Goal: Task Accomplishment & Management: Manage account settings

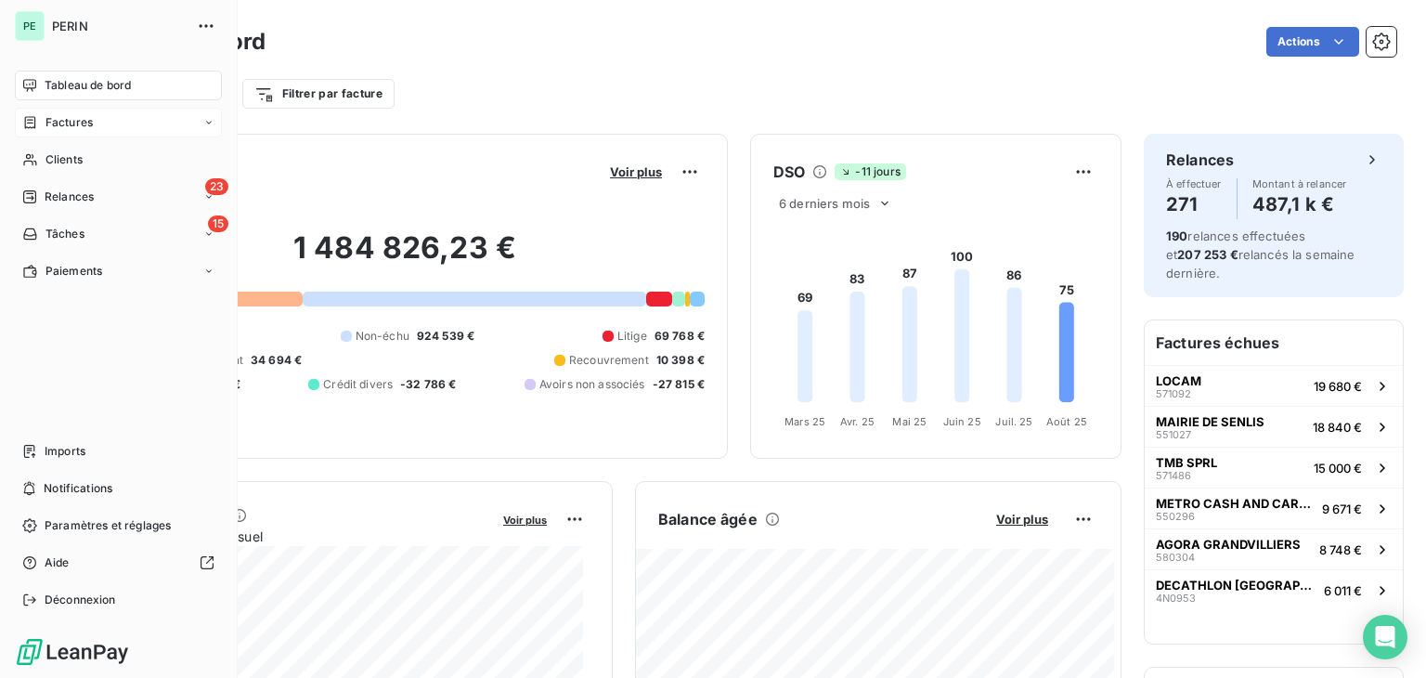
click at [88, 123] on span "Factures" at bounding box center [68, 122] width 47 height 17
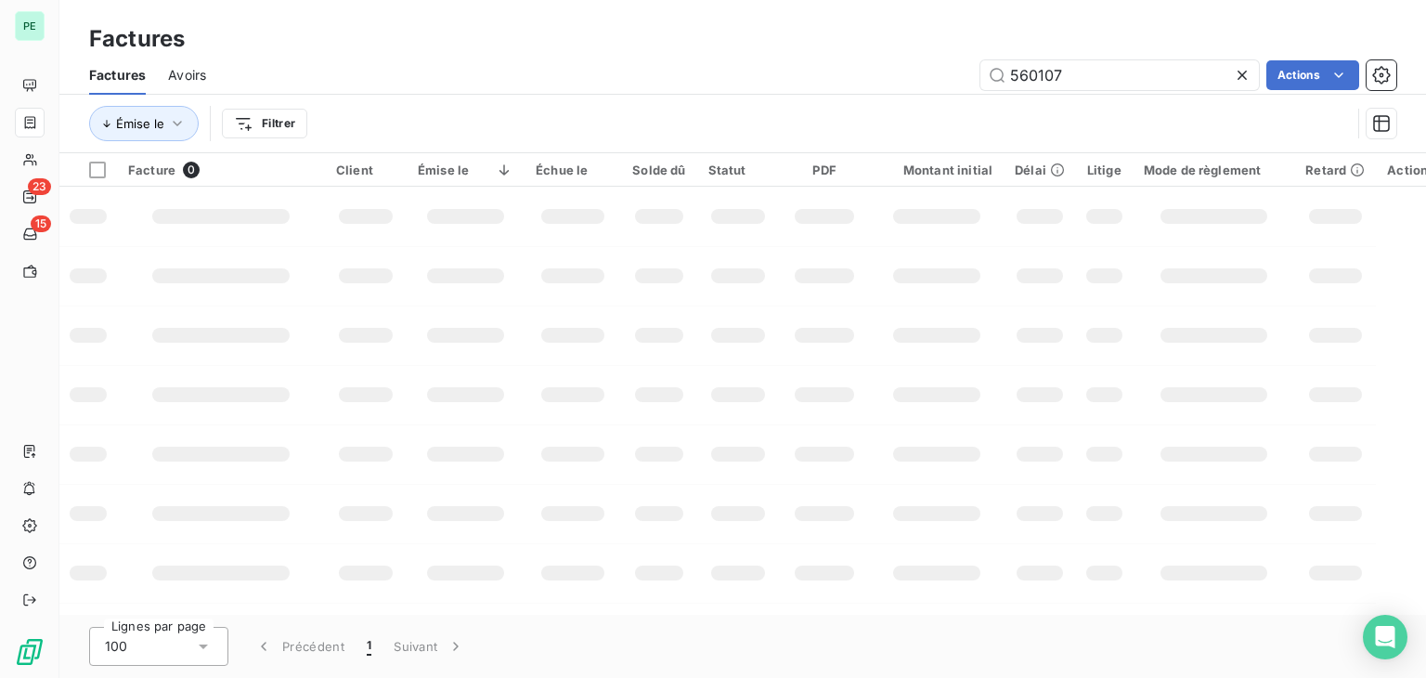
drag, startPoint x: 1120, startPoint y: 75, endPoint x: 936, endPoint y: 79, distance: 183.9
click at [936, 79] on div "560107 Actions" at bounding box center [812, 75] width 1168 height 30
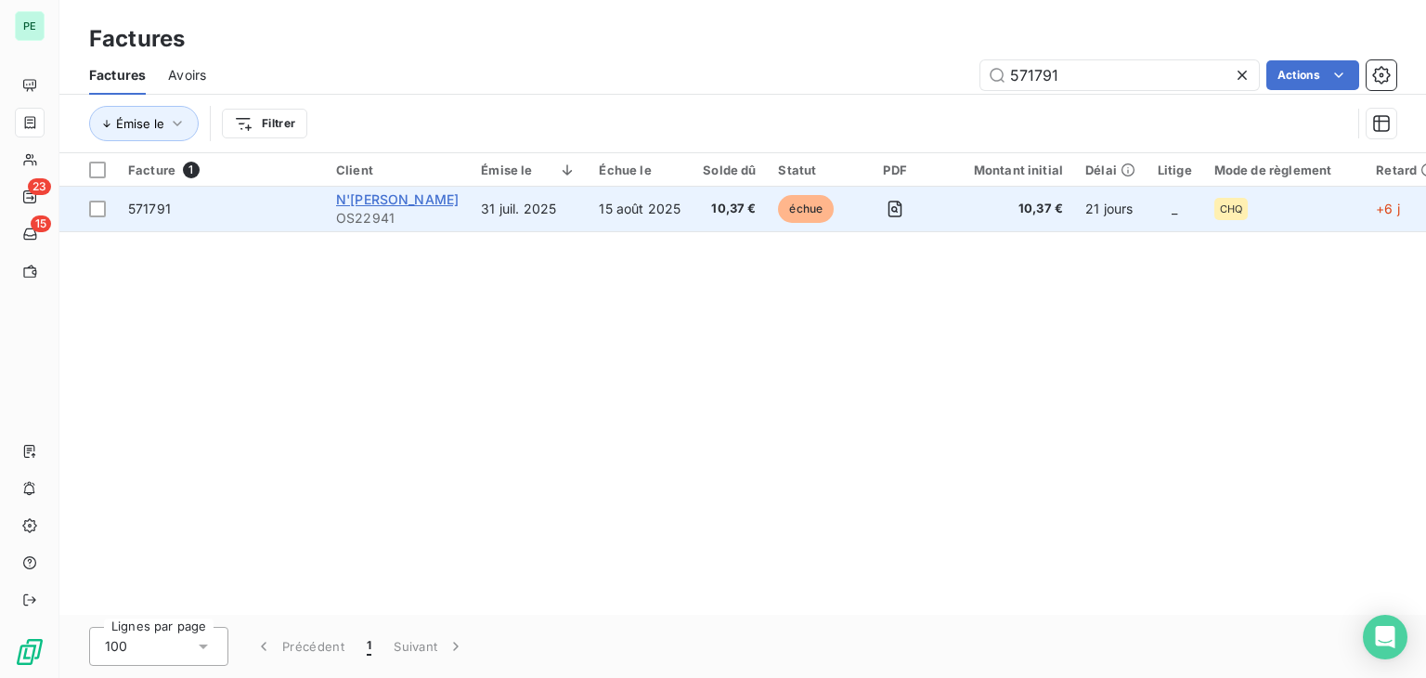
type input "571791"
click at [447, 205] on span "N'[PERSON_NAME]" at bounding box center [397, 199] width 123 height 16
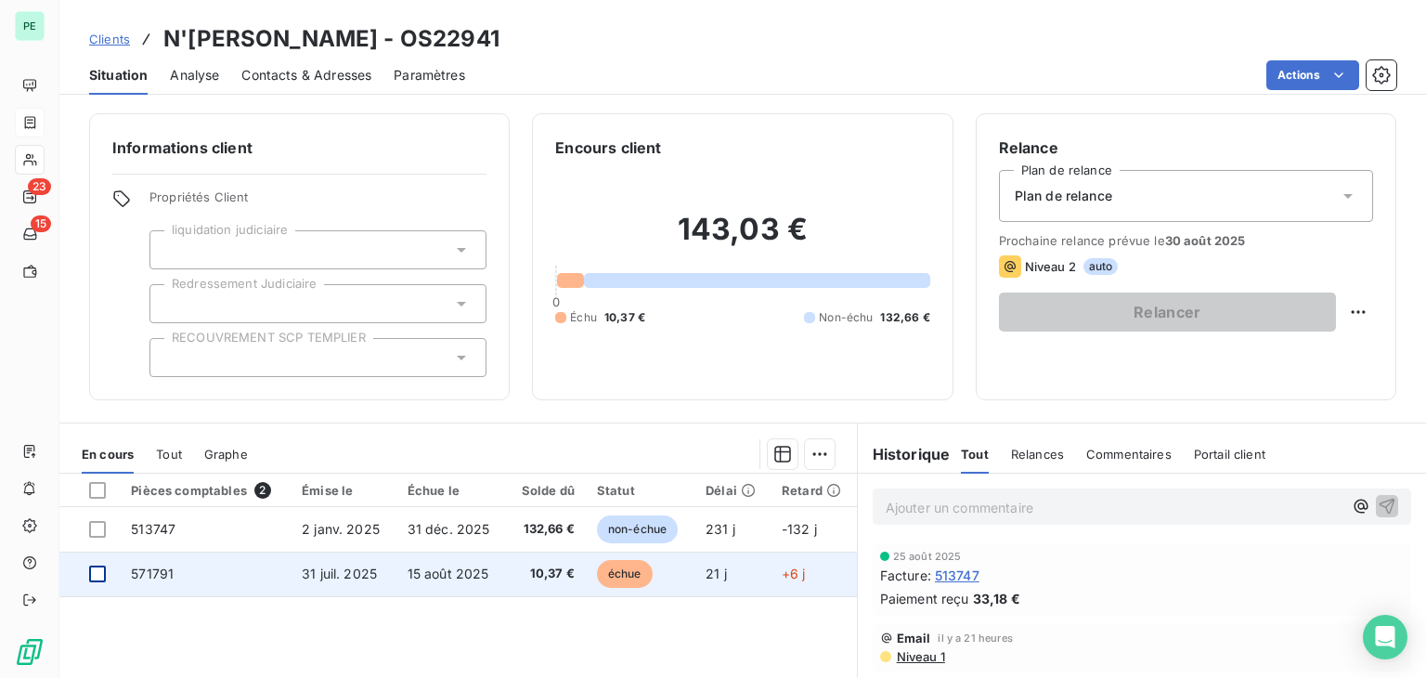
click at [94, 577] on div at bounding box center [97, 573] width 17 height 17
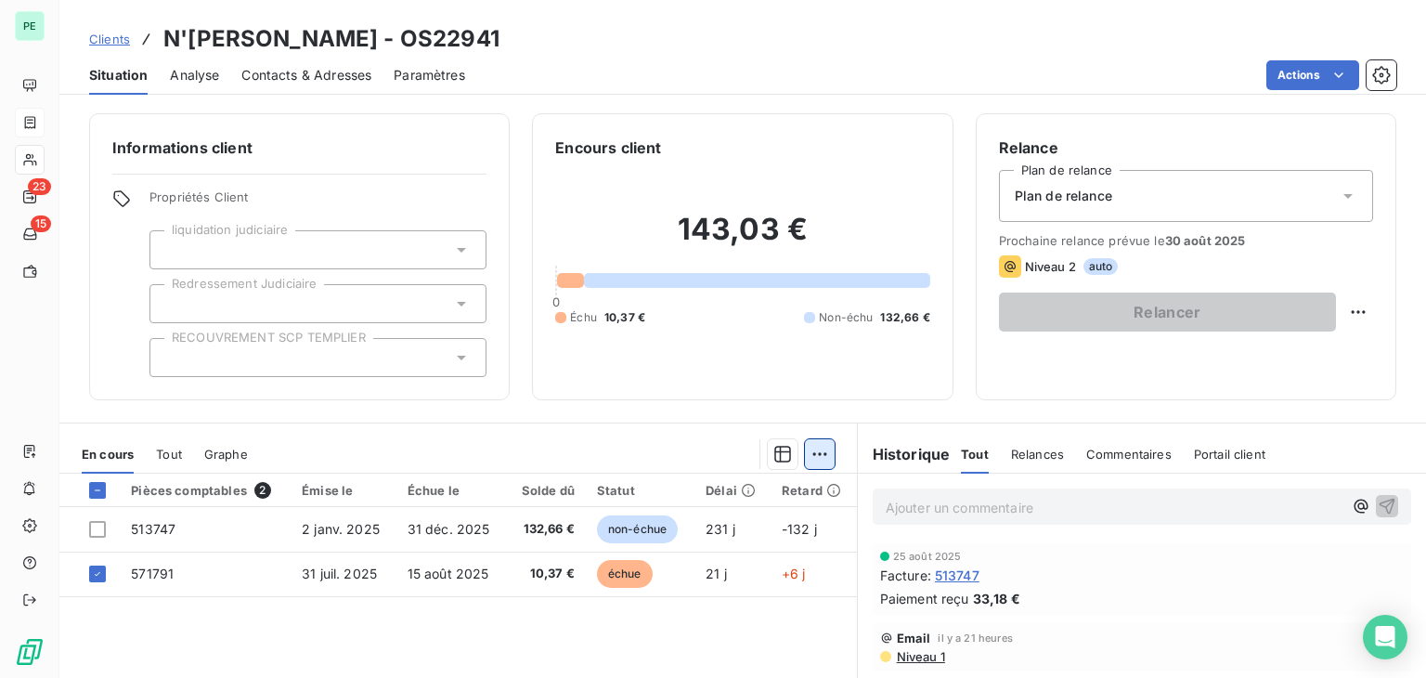
click at [816, 461] on html "PE 23 15 Clients N'[PERSON_NAME] - OS22941 Situation Analyse Contacts & Adresse…" at bounding box center [713, 339] width 1426 height 678
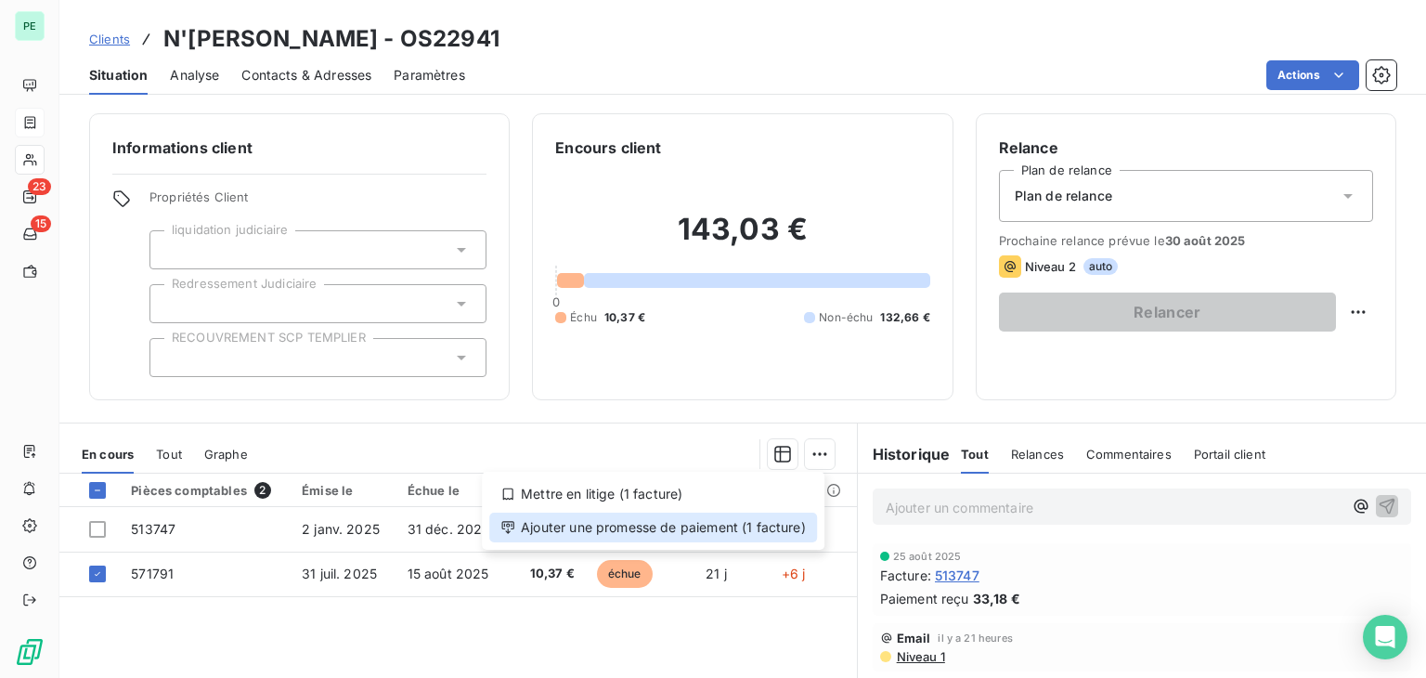
click at [730, 525] on div "Ajouter une promesse de paiement (1 facture)" at bounding box center [653, 528] width 328 height 30
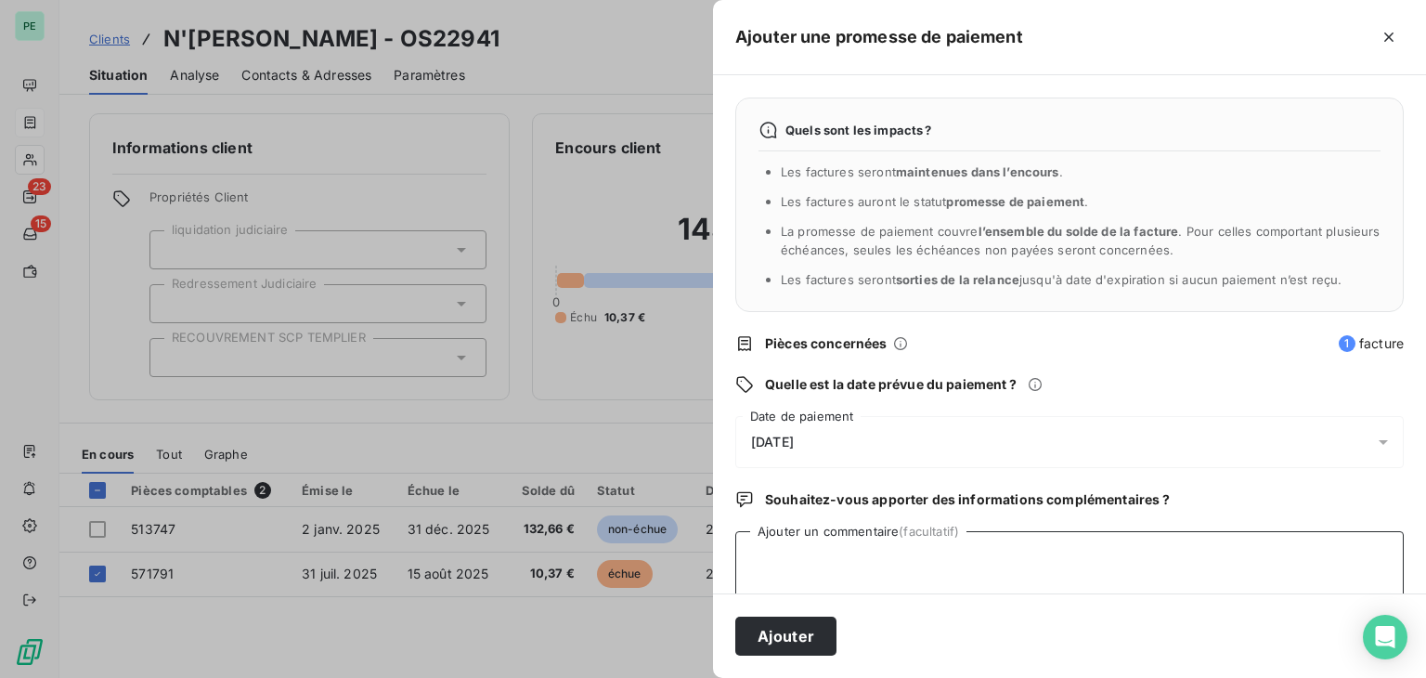
click at [1112, 542] on textarea "Ajouter un commentaire (facultatif)" at bounding box center [1069, 566] width 668 height 71
click at [901, 456] on div "[DATE]" at bounding box center [1069, 442] width 668 height 52
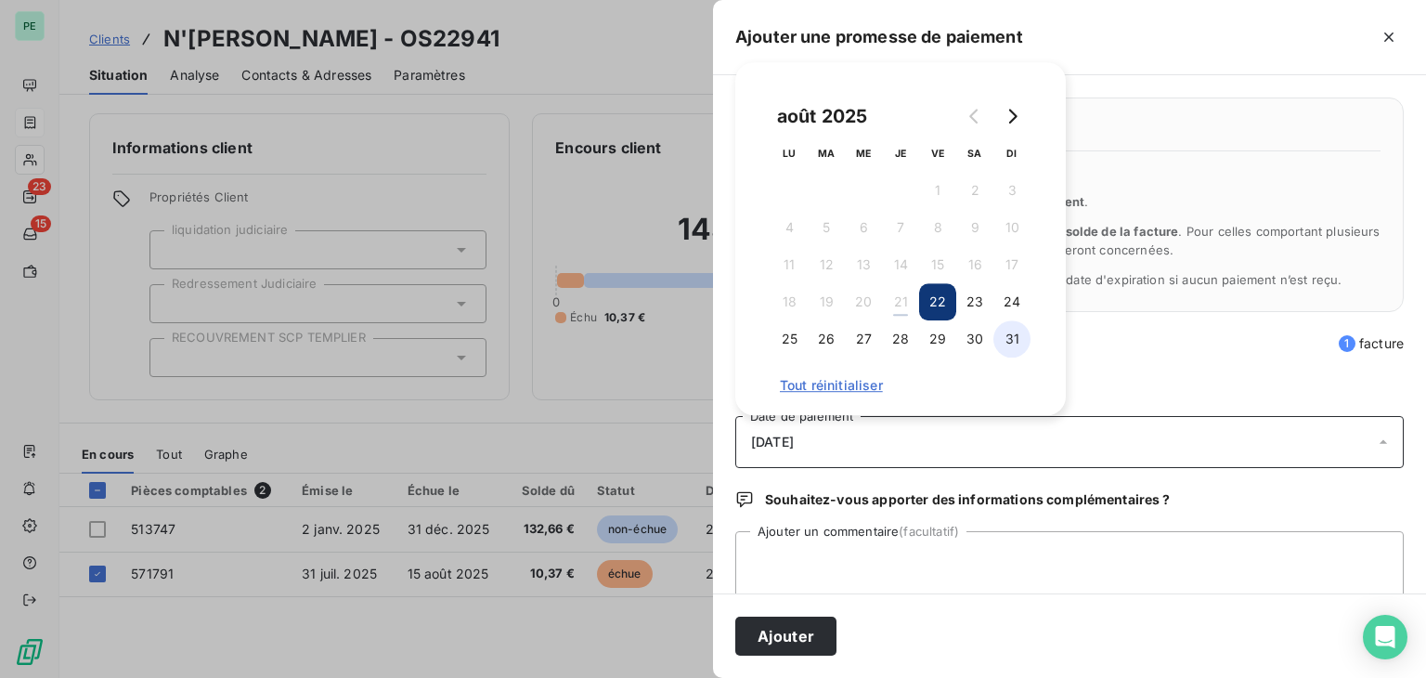
click at [1009, 343] on button "31" at bounding box center [1011, 338] width 37 height 37
click at [878, 553] on textarea "Ajouter un commentaire (facultatif)" at bounding box center [1069, 566] width 668 height 71
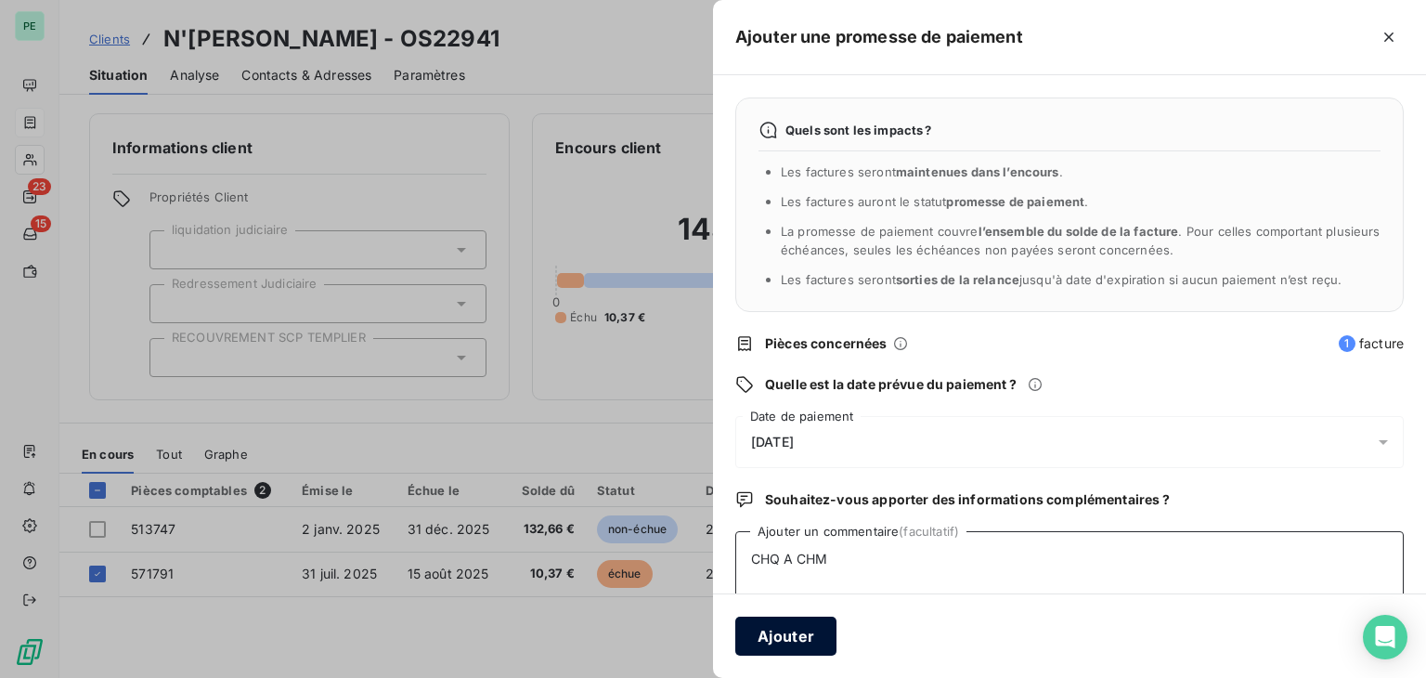
type textarea "CHQ A CHM"
click at [795, 644] on button "Ajouter" at bounding box center [785, 635] width 101 height 39
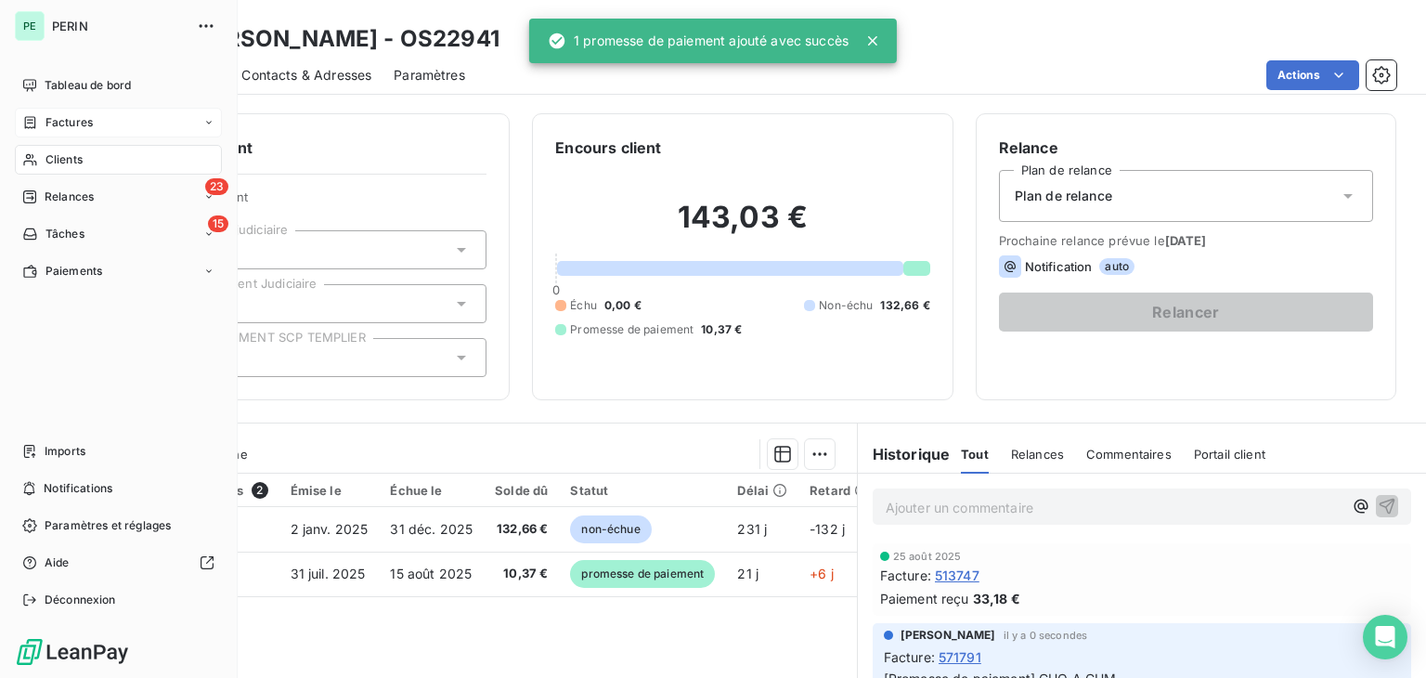
click at [121, 127] on div "Factures" at bounding box center [118, 123] width 207 height 30
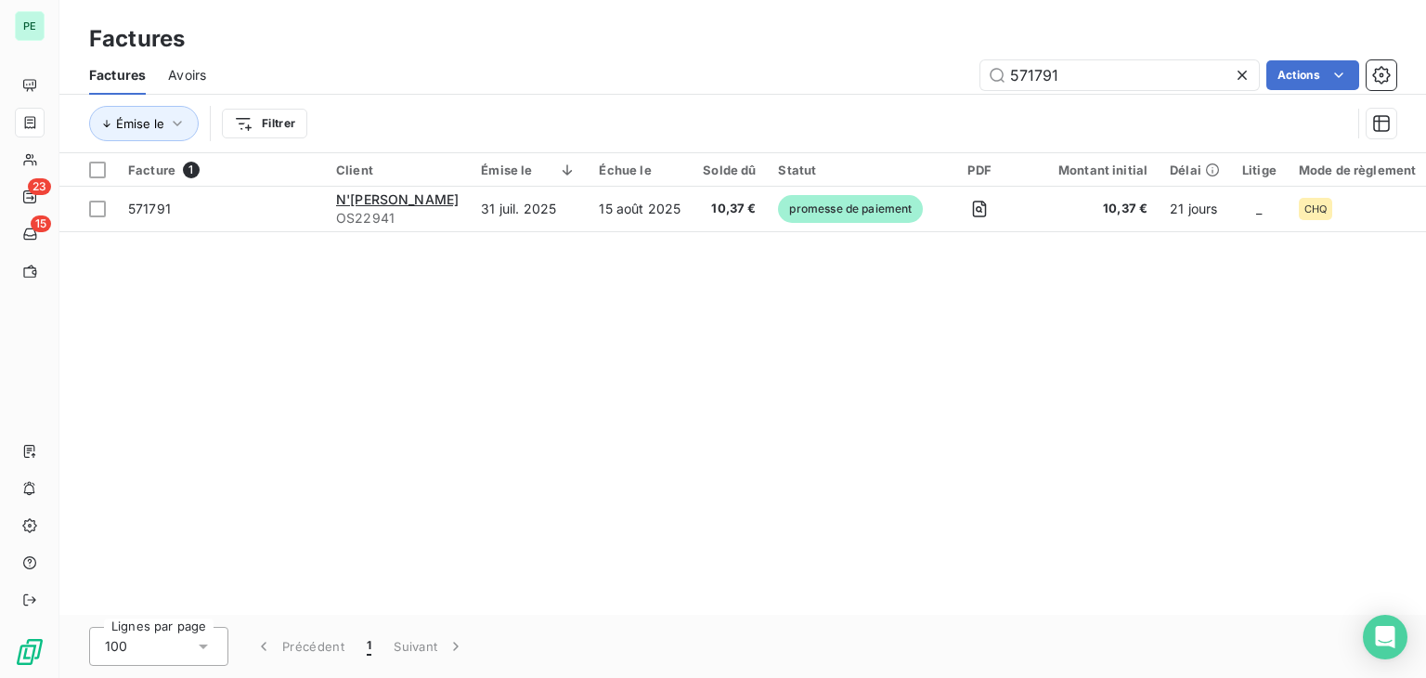
drag, startPoint x: 1096, startPoint y: 83, endPoint x: 974, endPoint y: 82, distance: 121.6
click at [974, 82] on div "571791 Actions" at bounding box center [812, 75] width 1168 height 30
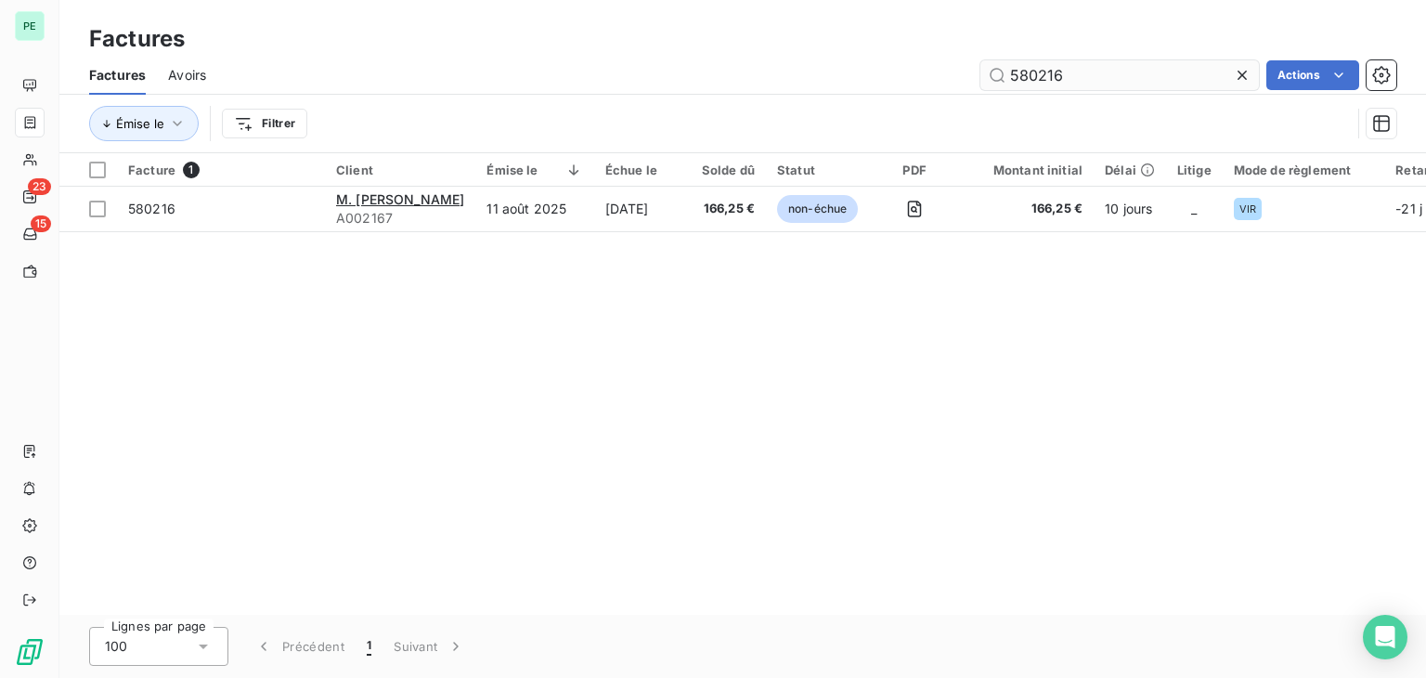
drag, startPoint x: 1073, startPoint y: 71, endPoint x: 979, endPoint y: 71, distance: 94.7
click at [981, 71] on input "580216" at bounding box center [1119, 75] width 279 height 30
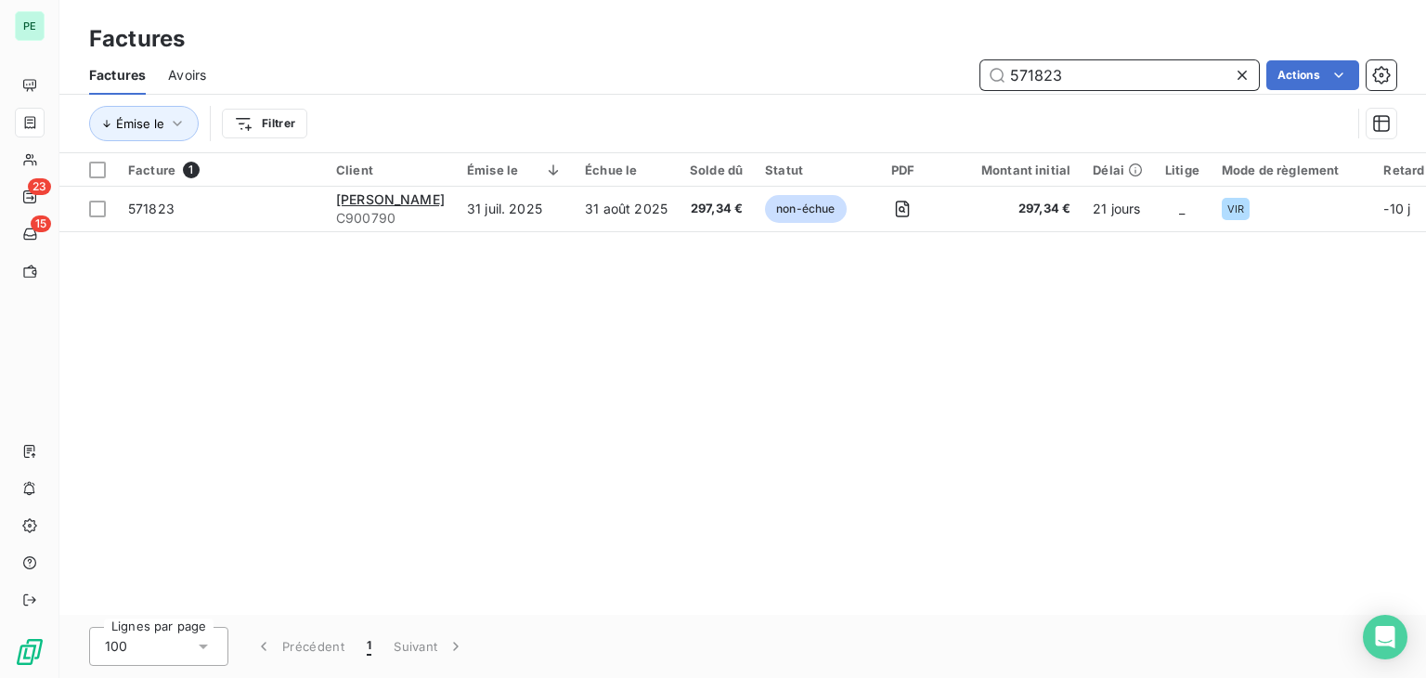
drag, startPoint x: 1075, startPoint y: 84, endPoint x: 911, endPoint y: 84, distance: 164.3
click at [917, 84] on div "571823 Actions" at bounding box center [812, 75] width 1168 height 30
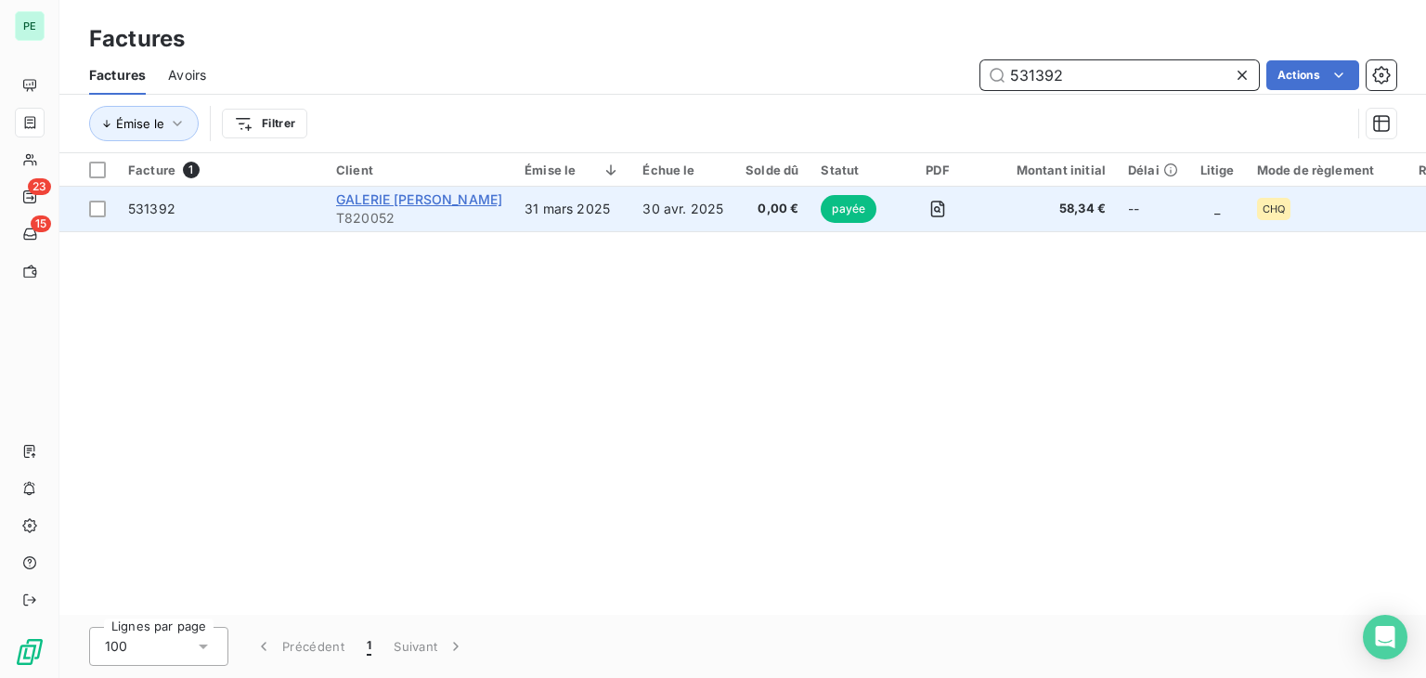
type input "531392"
click at [384, 203] on span "GALERIE [PERSON_NAME]" at bounding box center [419, 199] width 166 height 16
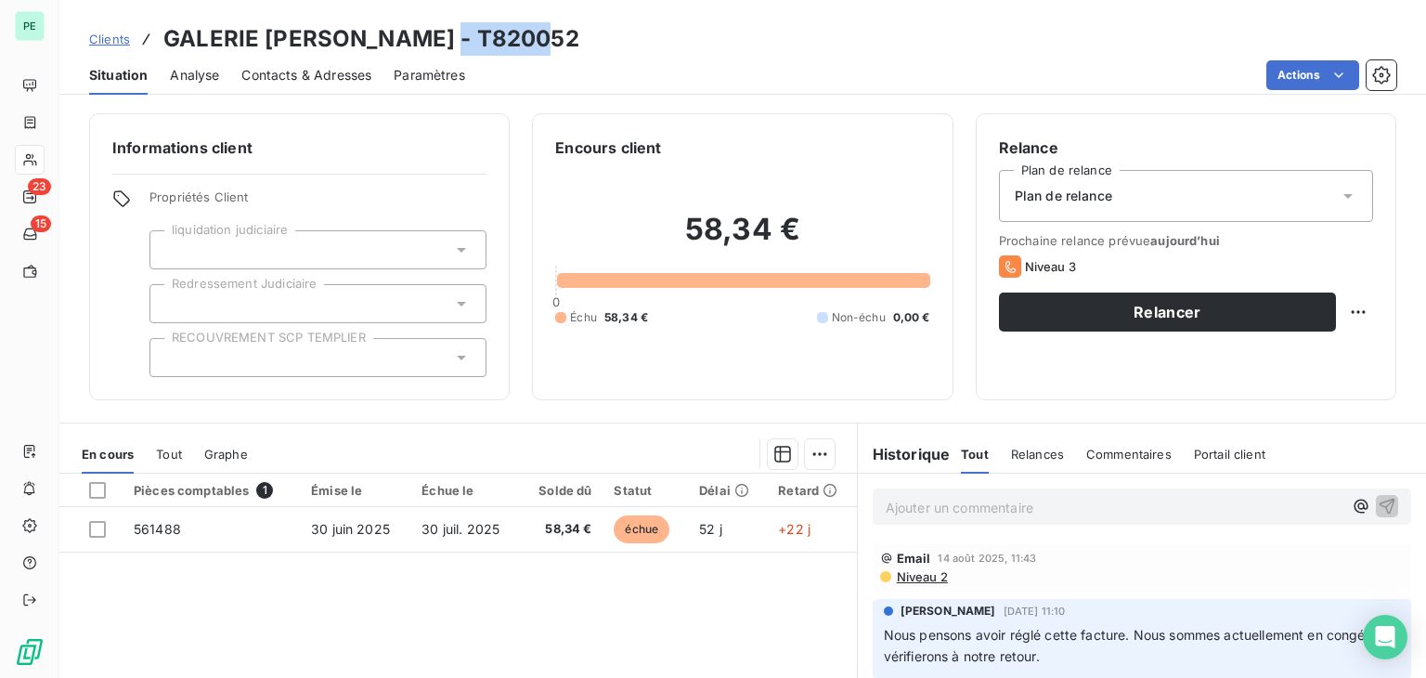
drag, startPoint x: 434, startPoint y: 33, endPoint x: 544, endPoint y: 33, distance: 110.5
click at [544, 33] on div "Clients GALERIE [PERSON_NAME] - T820052" at bounding box center [742, 38] width 1367 height 33
copy h3 "T820052"
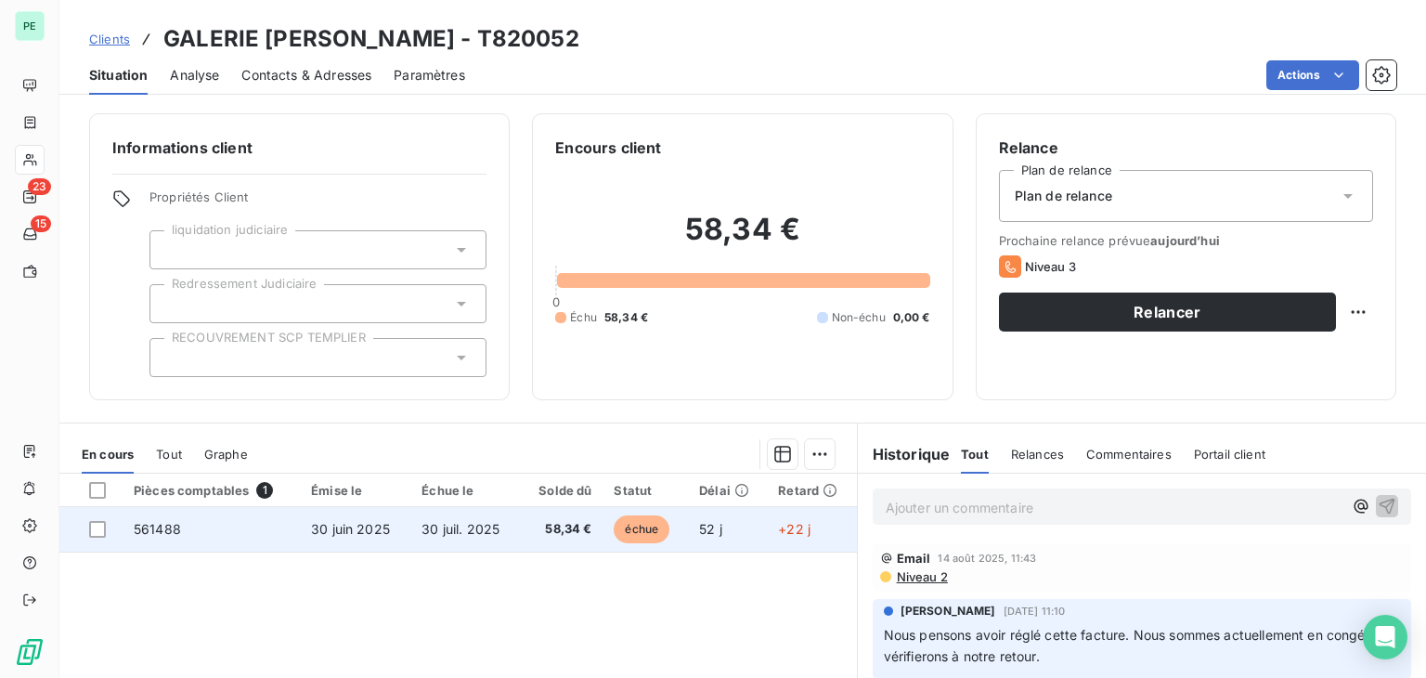
click at [166, 521] on span "561488" at bounding box center [157, 529] width 47 height 16
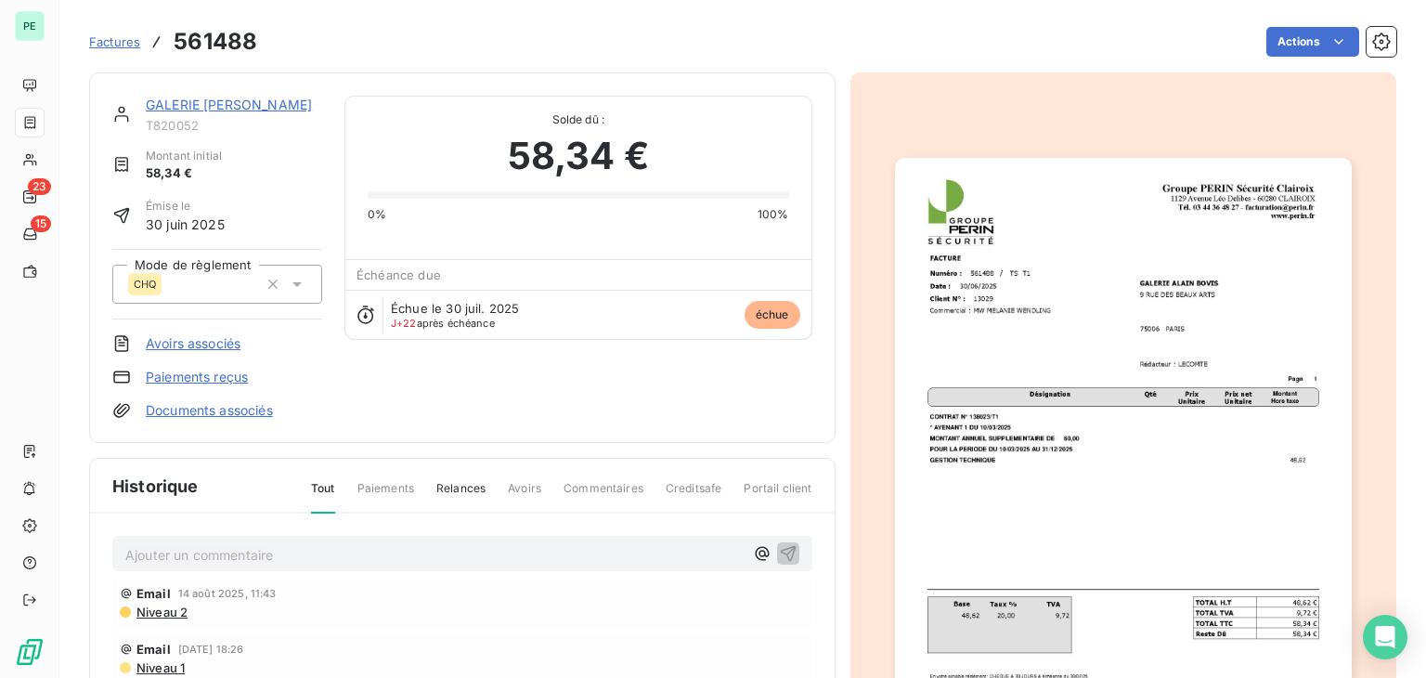
click at [197, 105] on link "GALERIE [PERSON_NAME]" at bounding box center [229, 105] width 166 height 16
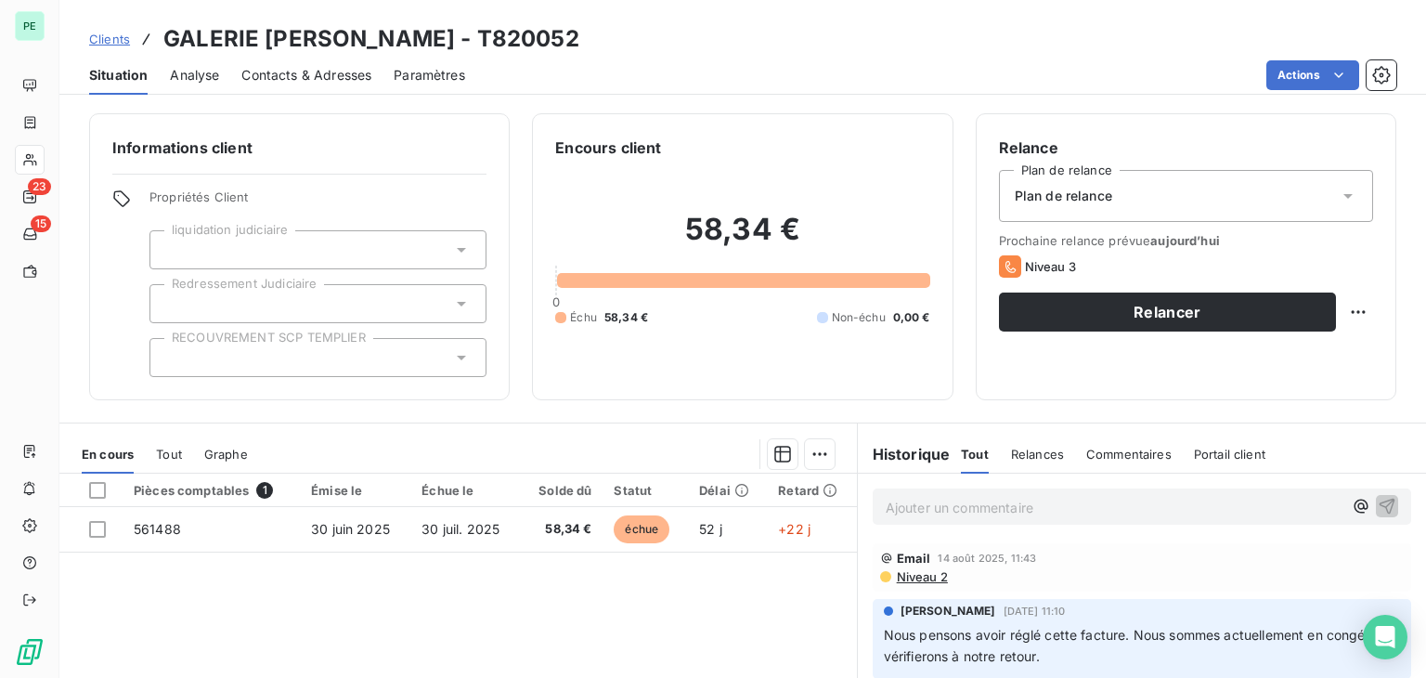
click at [162, 461] on div "Tout" at bounding box center [169, 454] width 26 height 39
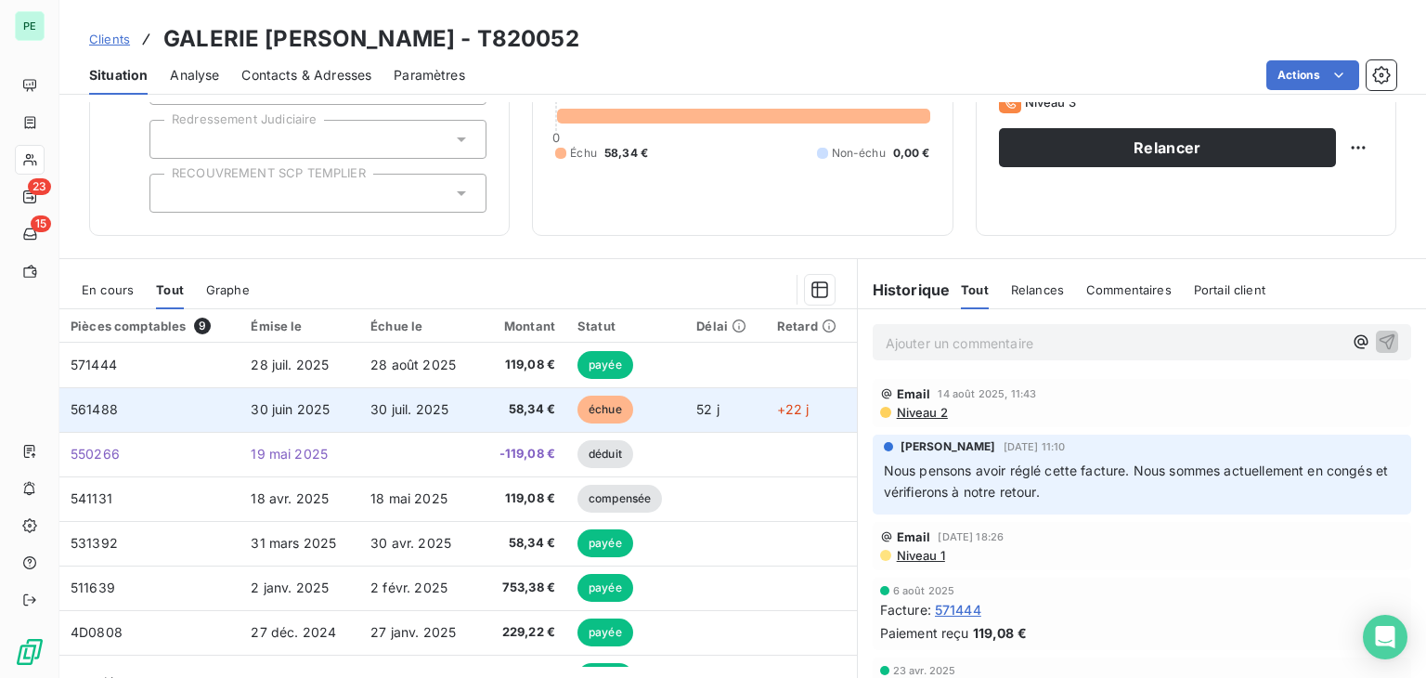
scroll to position [186, 0]
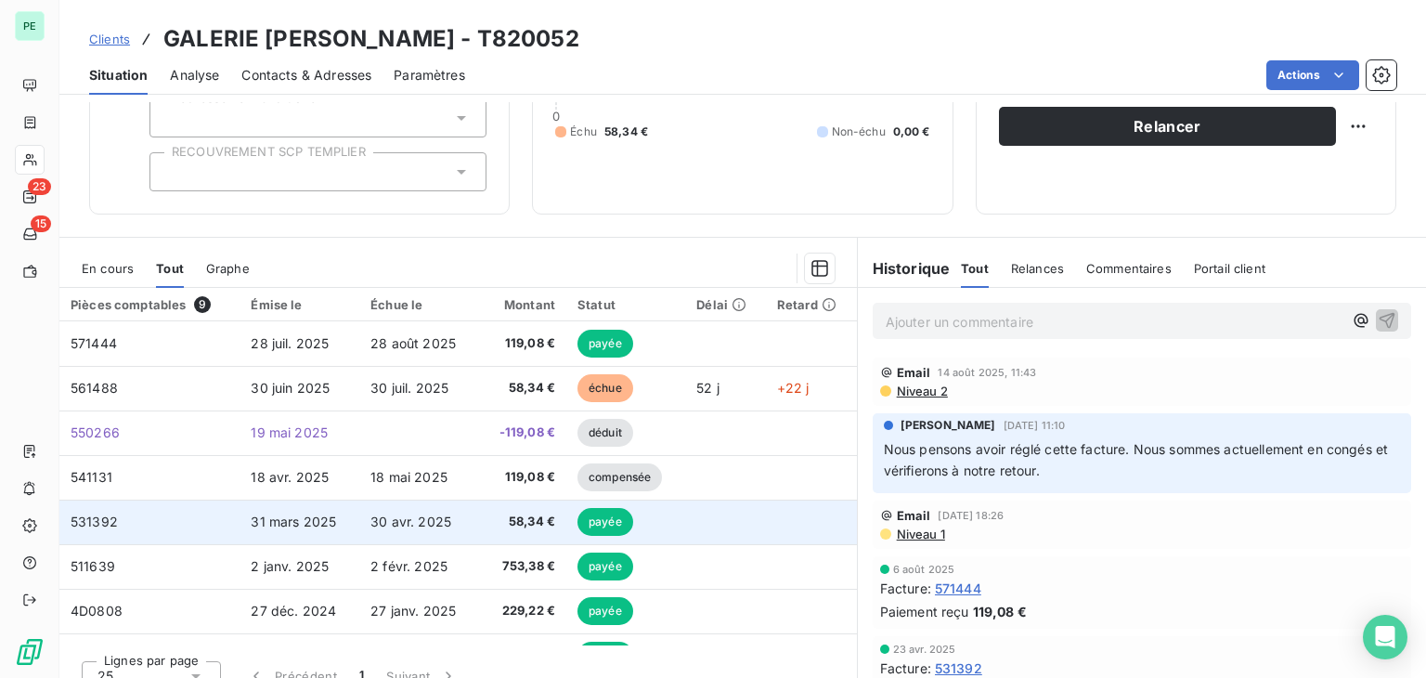
click at [114, 522] on span "531392" at bounding box center [94, 521] width 47 height 16
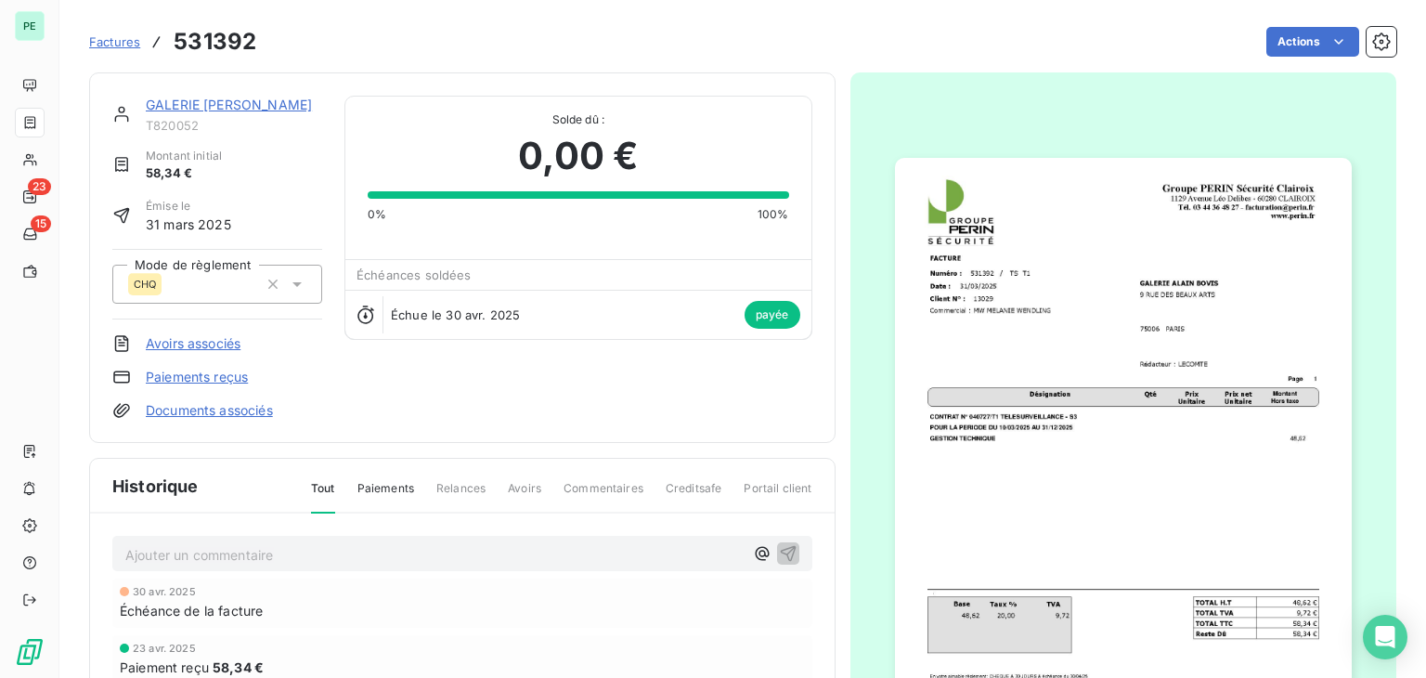
click at [174, 407] on link "Documents associés" at bounding box center [209, 410] width 127 height 19
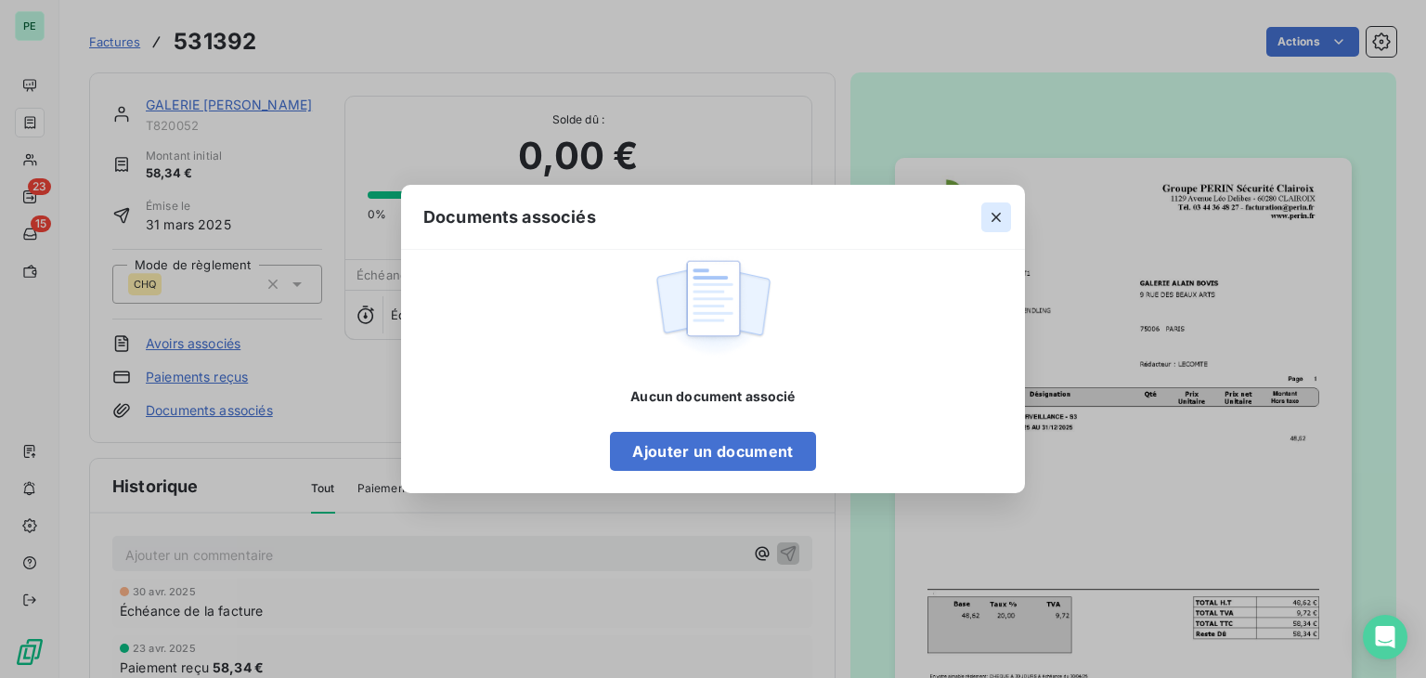
click at [1000, 214] on icon "button" at bounding box center [996, 217] width 19 height 19
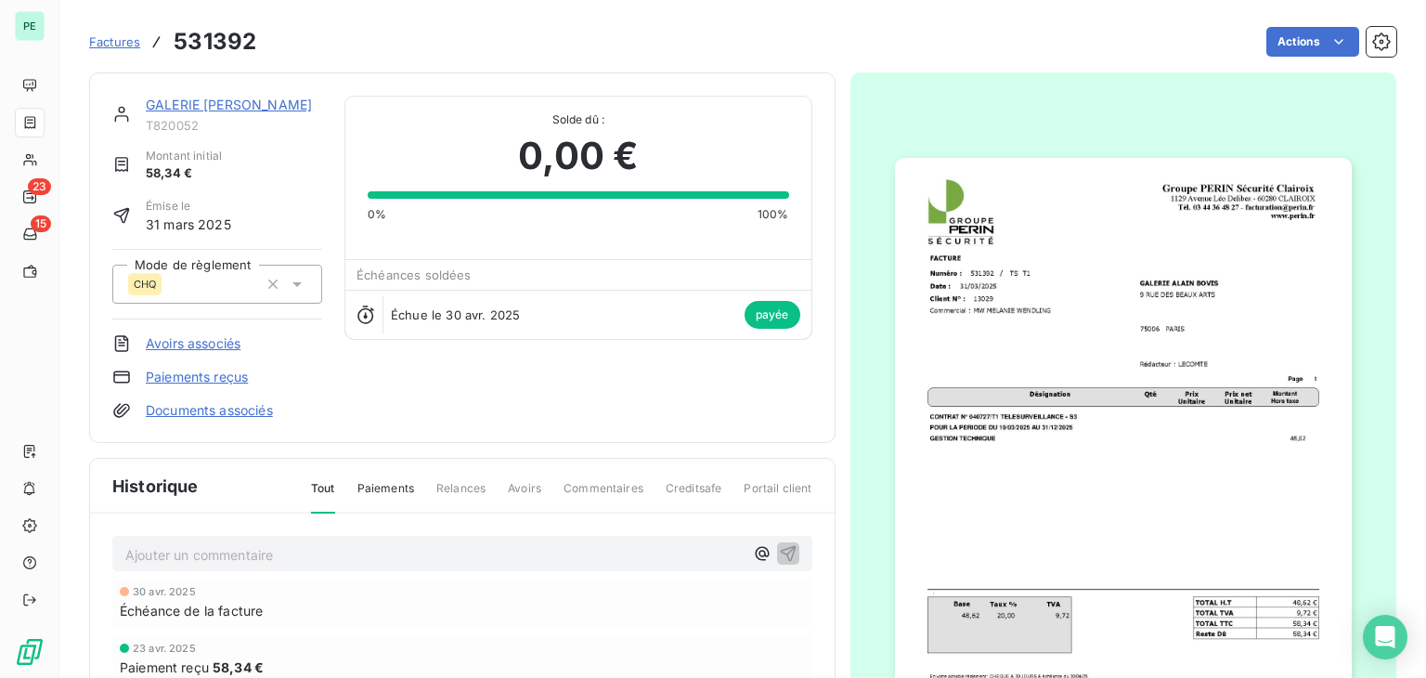
click at [1295, 57] on div "Factures 531392 Actions" at bounding box center [742, 41] width 1307 height 39
click at [1298, 49] on html "PE 23 15 Factures 531392 Actions GALERIE [PERSON_NAME] T820052 Montant initial …" at bounding box center [713, 339] width 1426 height 678
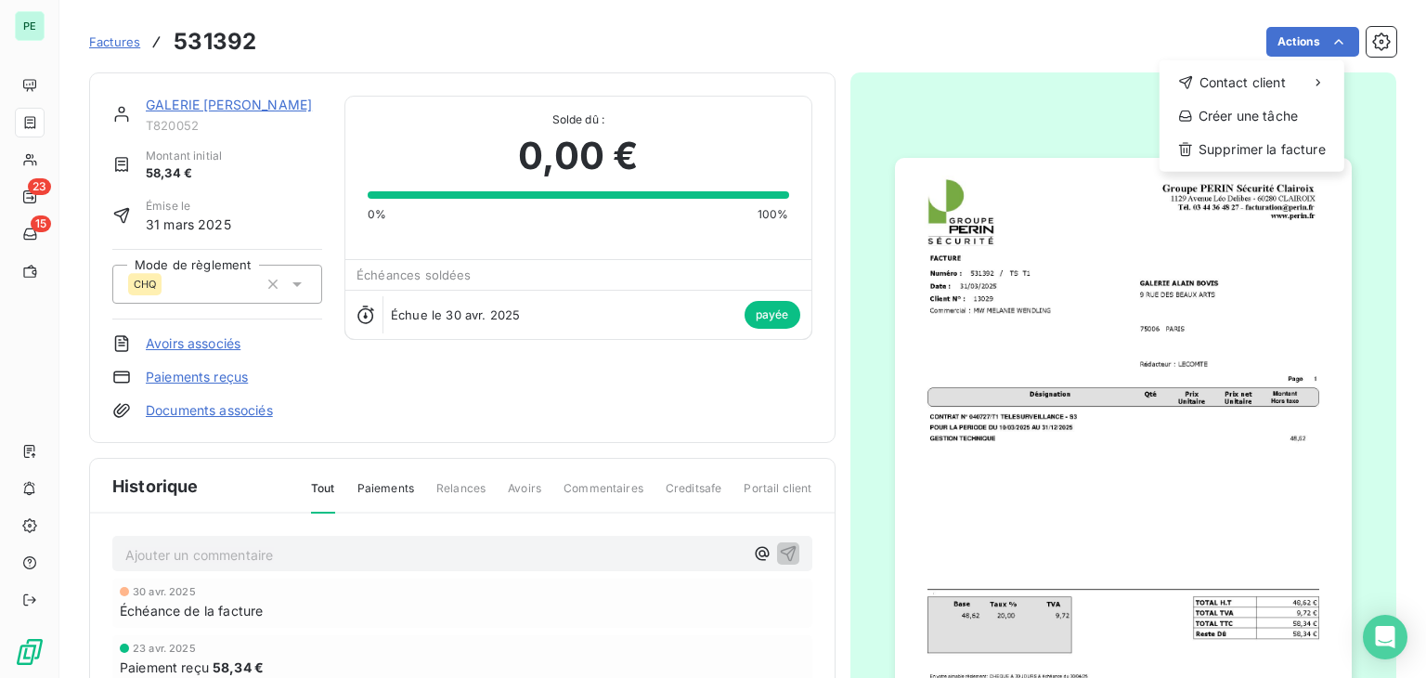
click at [1190, 42] on html "PE 23 15 Factures 531392 Actions Contact client Créer une tâche Supprimer la fa…" at bounding box center [713, 339] width 1426 height 678
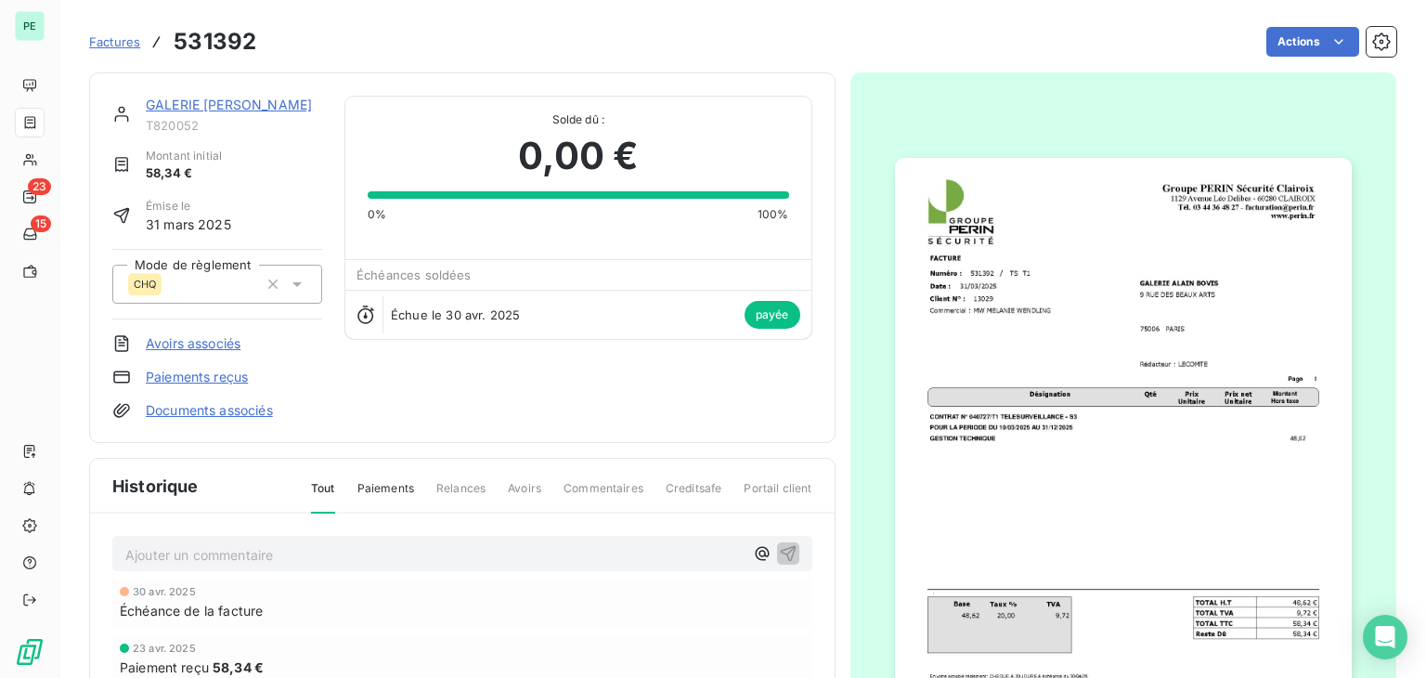
click at [271, 104] on link "GALERIE [PERSON_NAME]" at bounding box center [229, 105] width 166 height 16
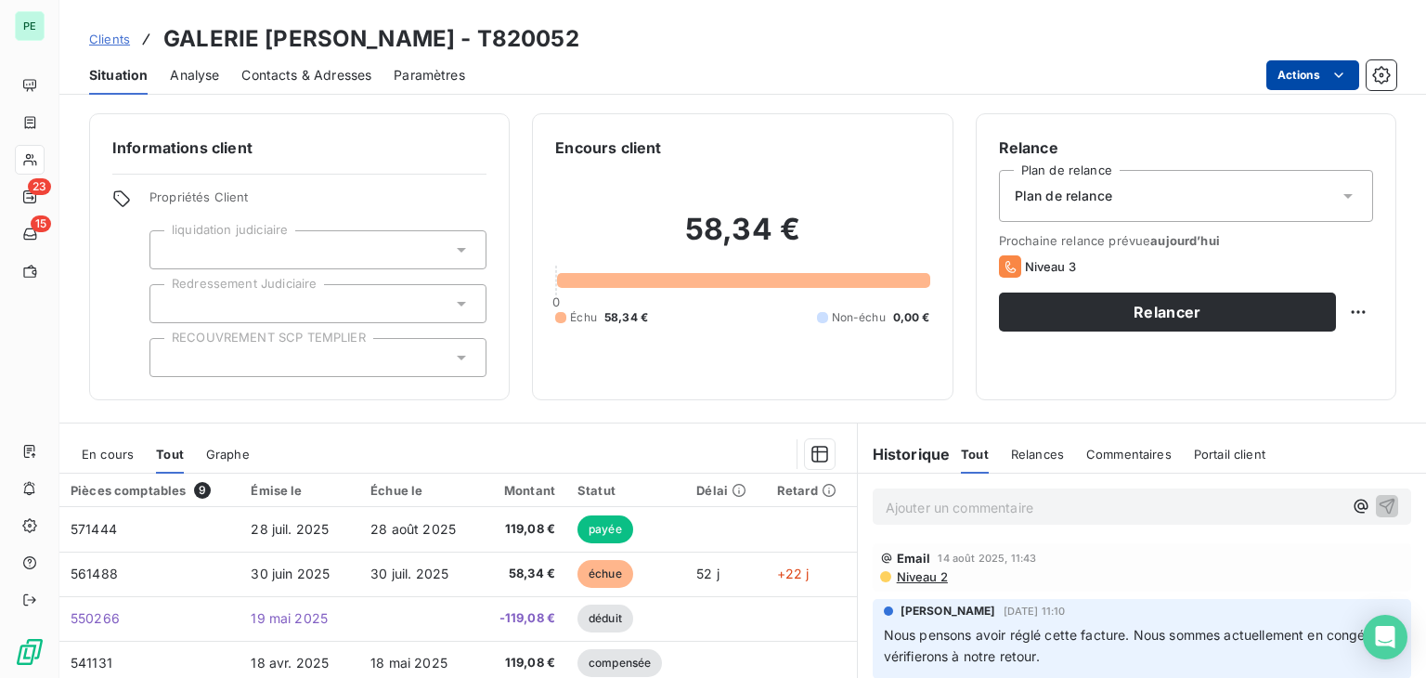
click at [1323, 65] on html "PE 23 15 Clients GALERIE [PERSON_NAME] - T820052 Situation Analyse Contacts & A…" at bounding box center [713, 339] width 1426 height 678
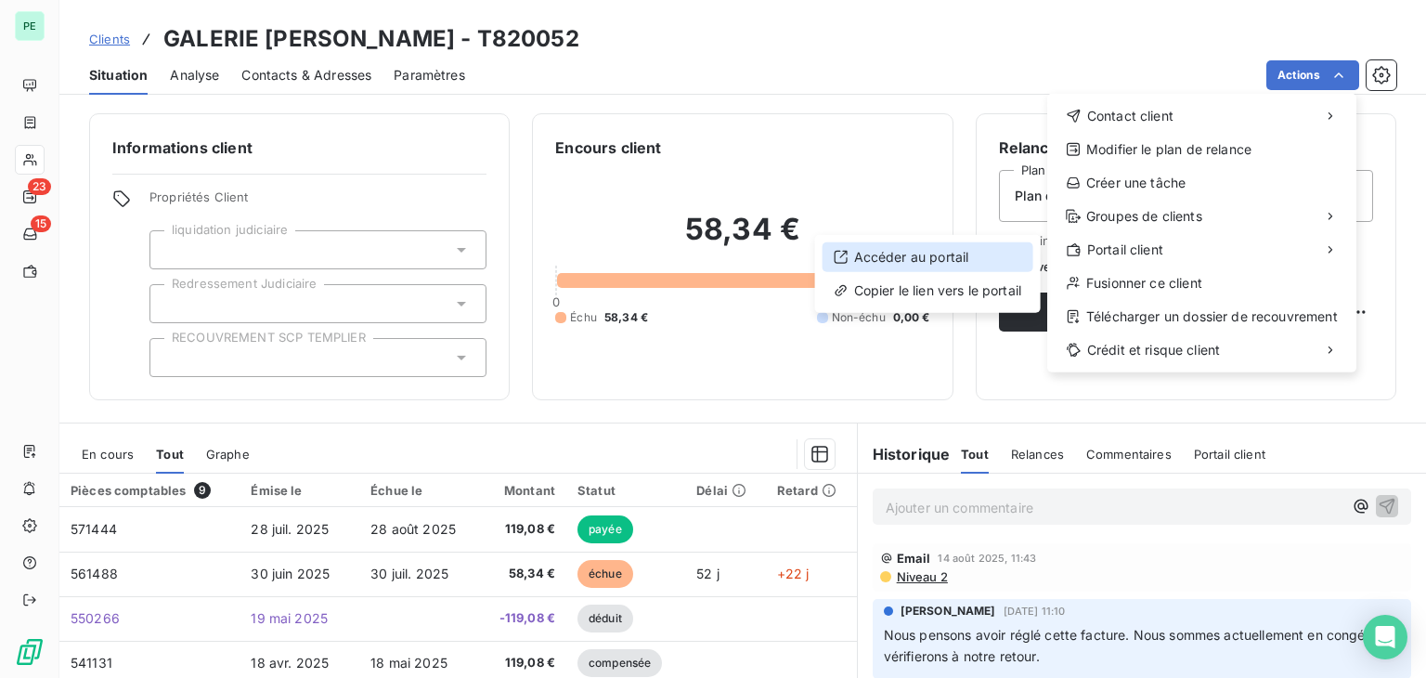
click at [935, 264] on div "Accéder au portail" at bounding box center [928, 257] width 211 height 30
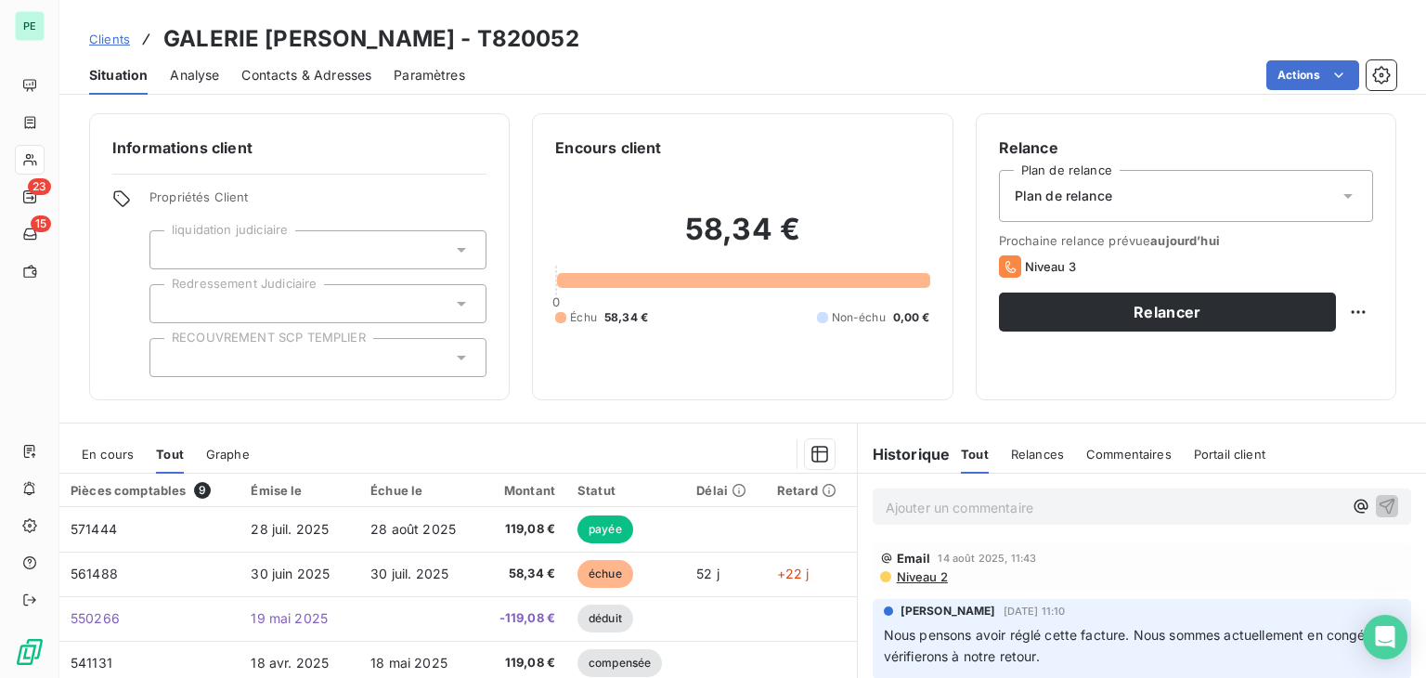
click at [946, 517] on div "Ajouter un commentaire ﻿" at bounding box center [1142, 506] width 538 height 36
click at [945, 515] on p "Ajouter un commentaire ﻿" at bounding box center [1114, 507] width 457 height 23
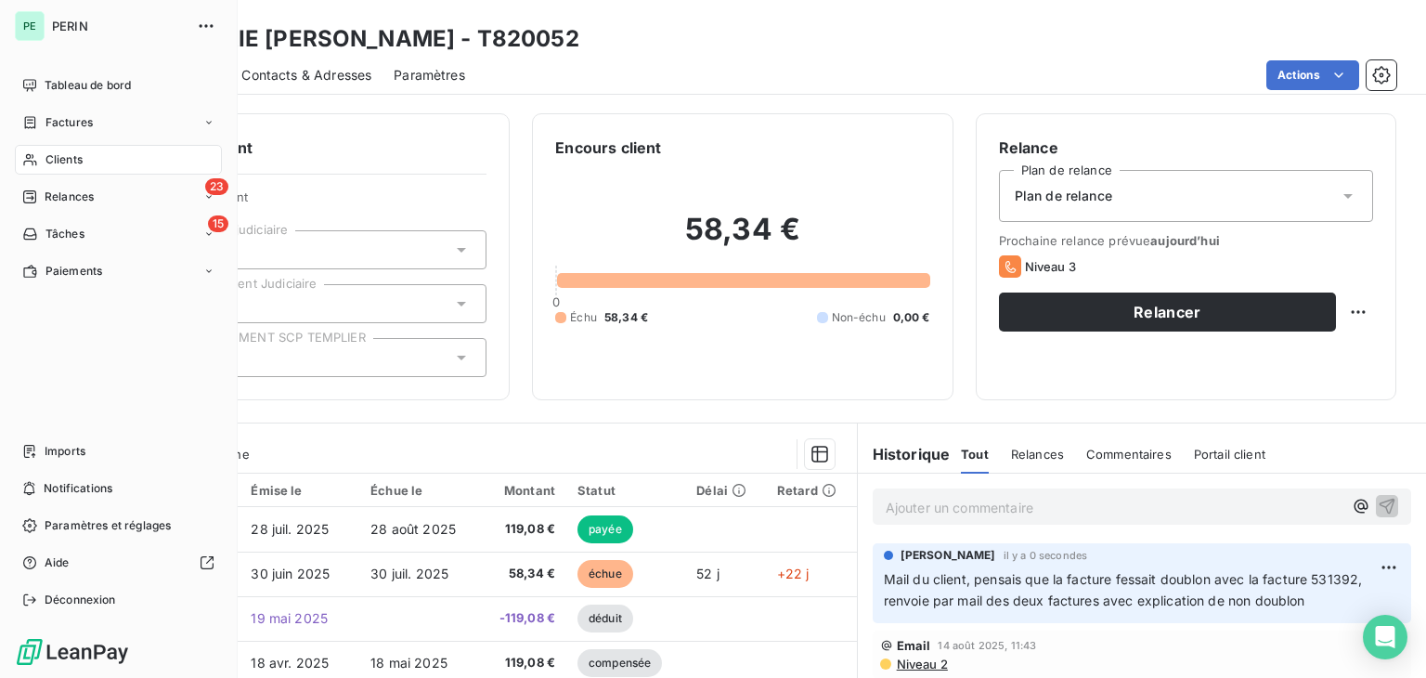
click at [52, 118] on span "Factures" at bounding box center [68, 122] width 47 height 17
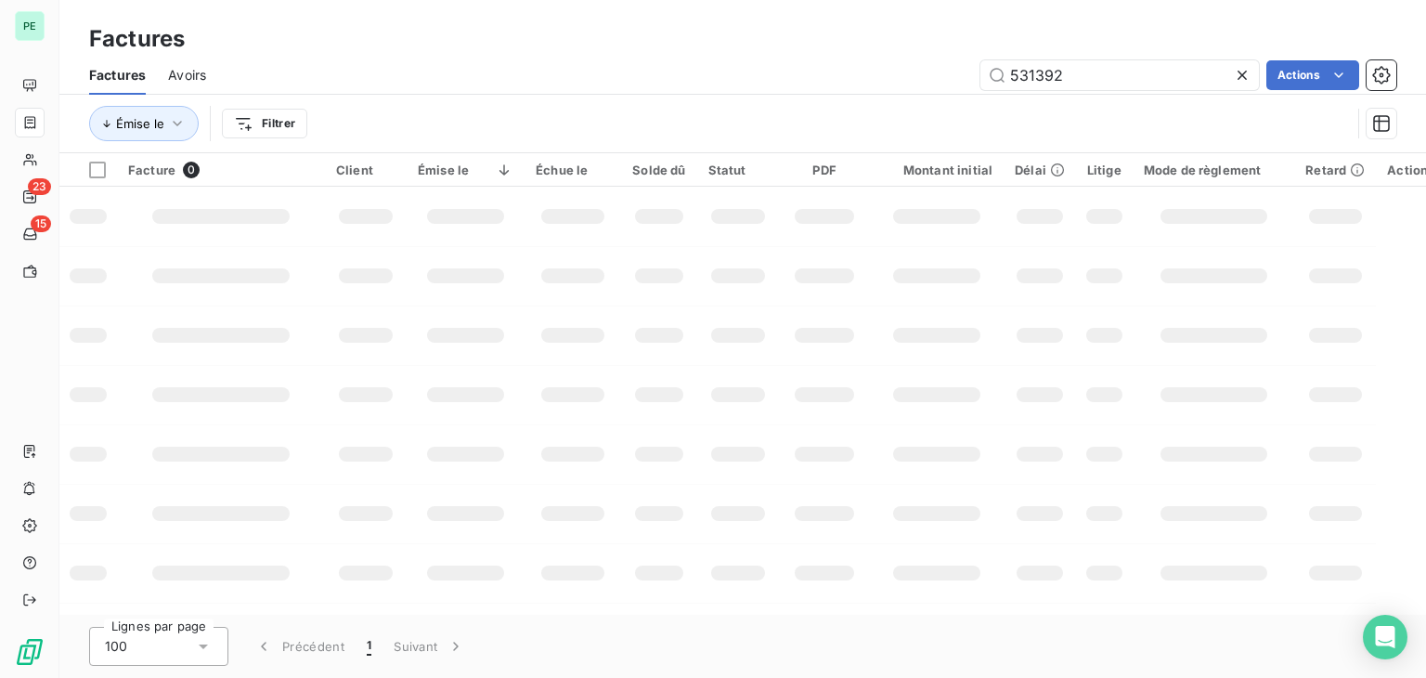
drag, startPoint x: 1094, startPoint y: 79, endPoint x: 864, endPoint y: 79, distance: 229.3
click at [887, 79] on div "531392 Actions" at bounding box center [812, 75] width 1168 height 30
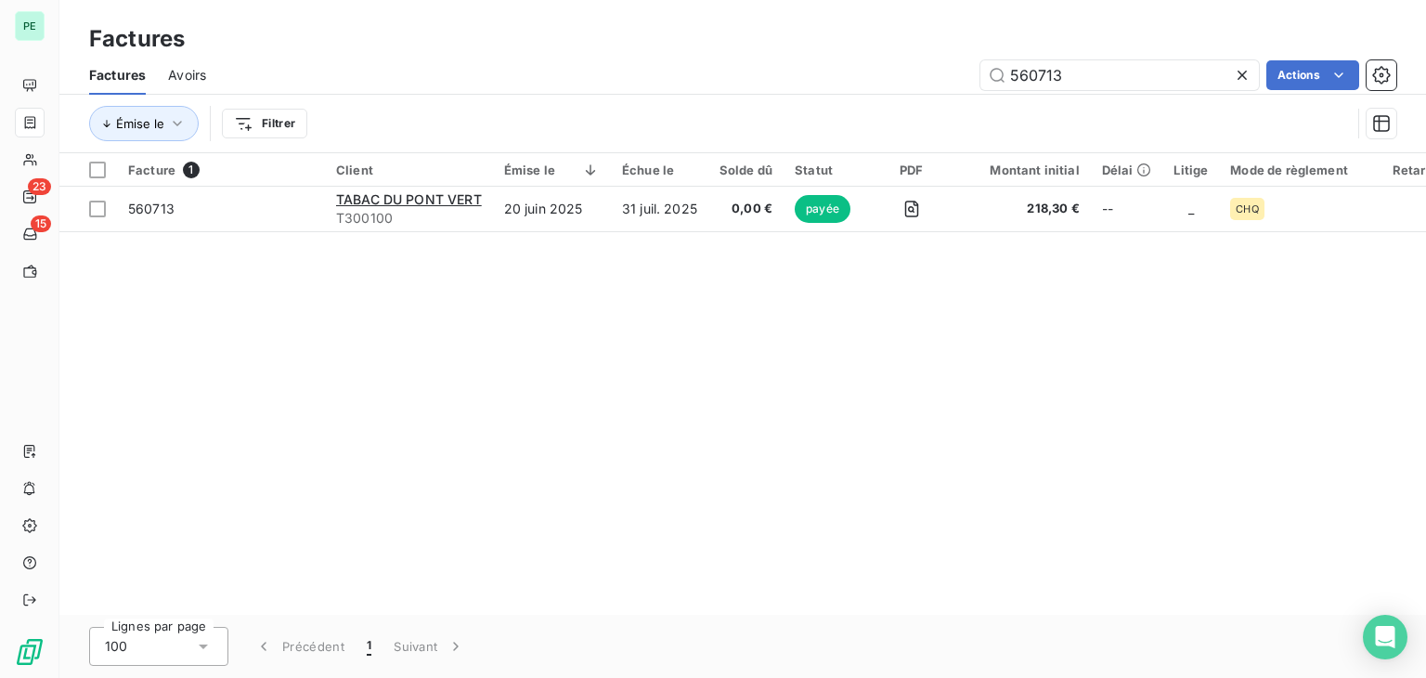
type input "560713"
